Goal: Information Seeking & Learning: Find specific page/section

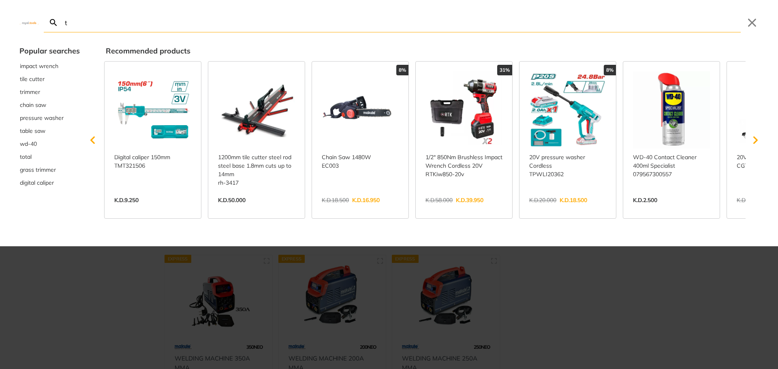
type input "ti"
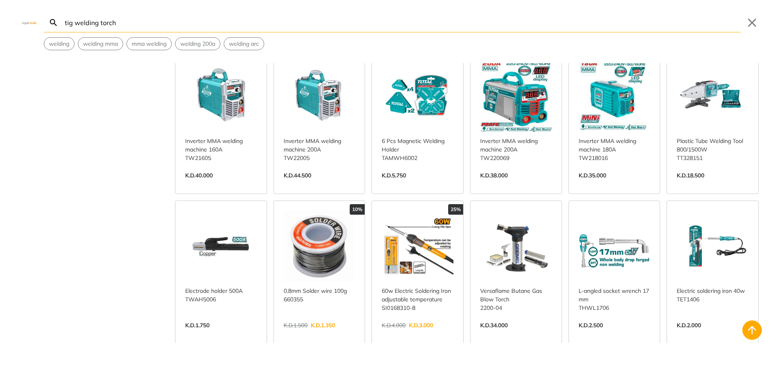
scroll to position [527, 0]
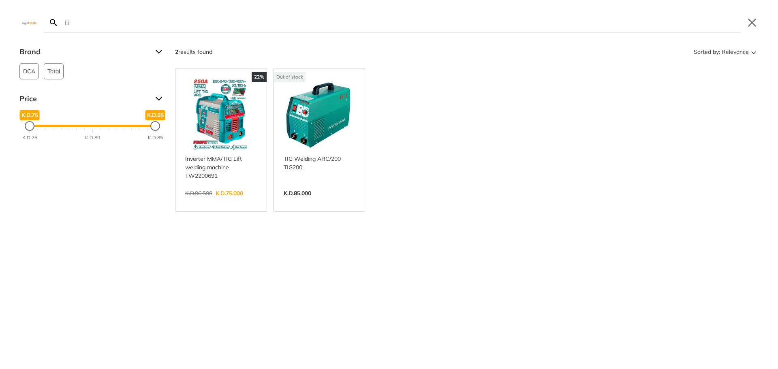
type input "t"
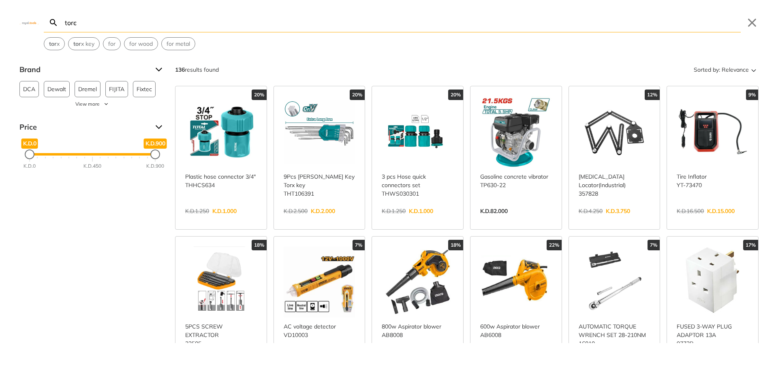
type input "torch"
